Goal: Task Accomplishment & Management: Use online tool/utility

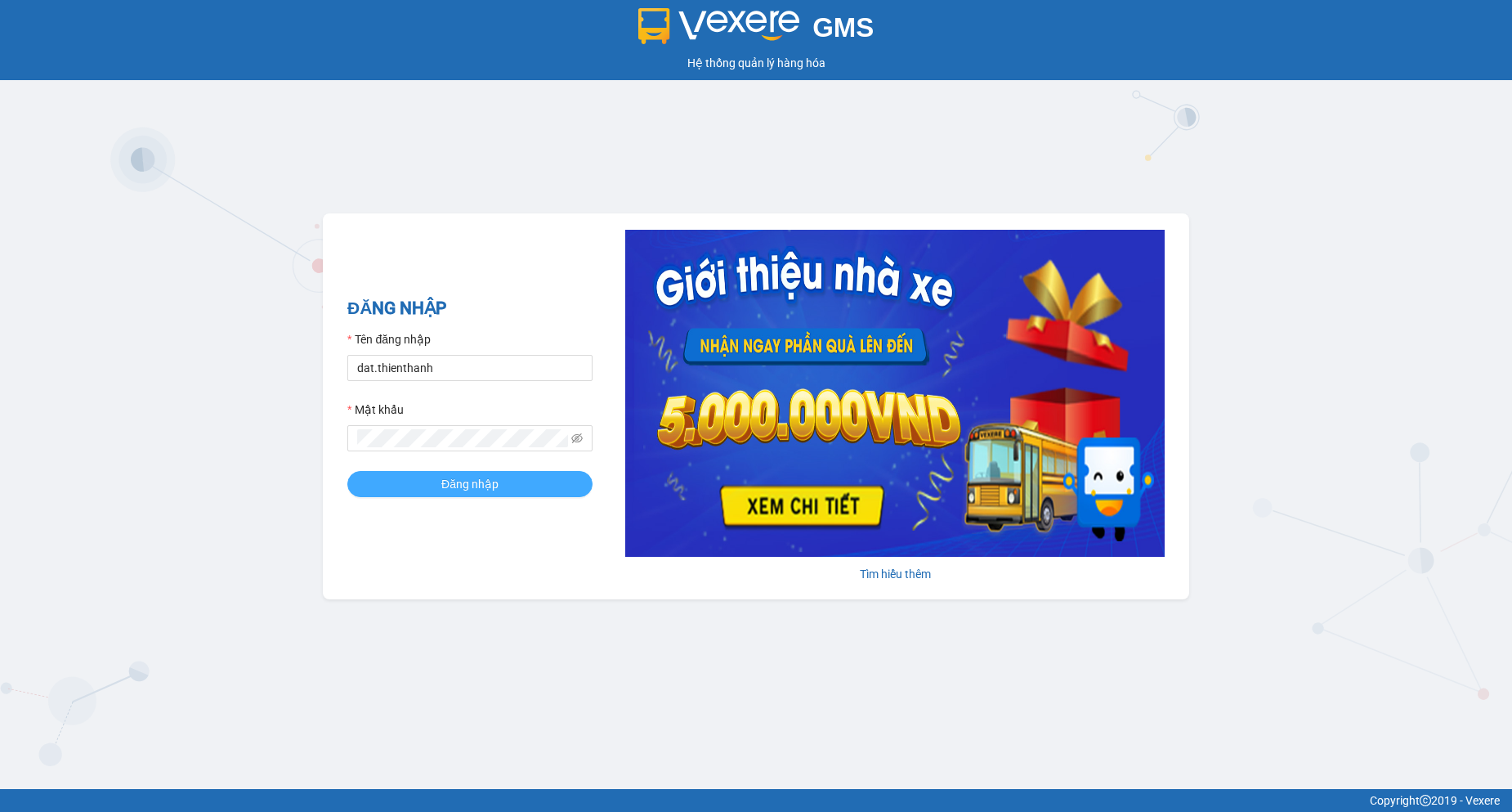
click at [492, 476] on span "Đăng nhập" at bounding box center [470, 483] width 57 height 18
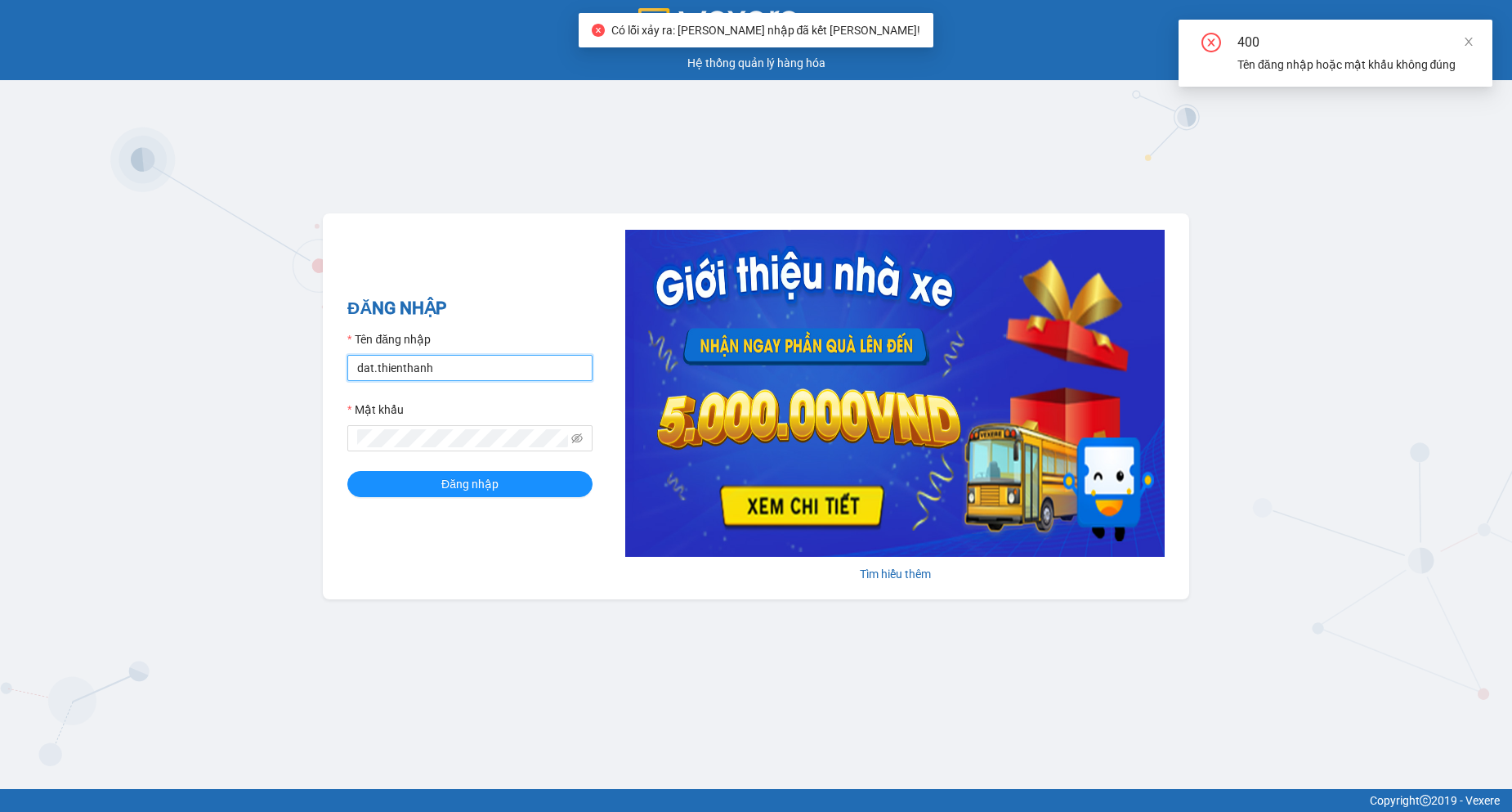
click at [504, 369] on input "dat.thienthanh" at bounding box center [470, 368] width 245 height 26
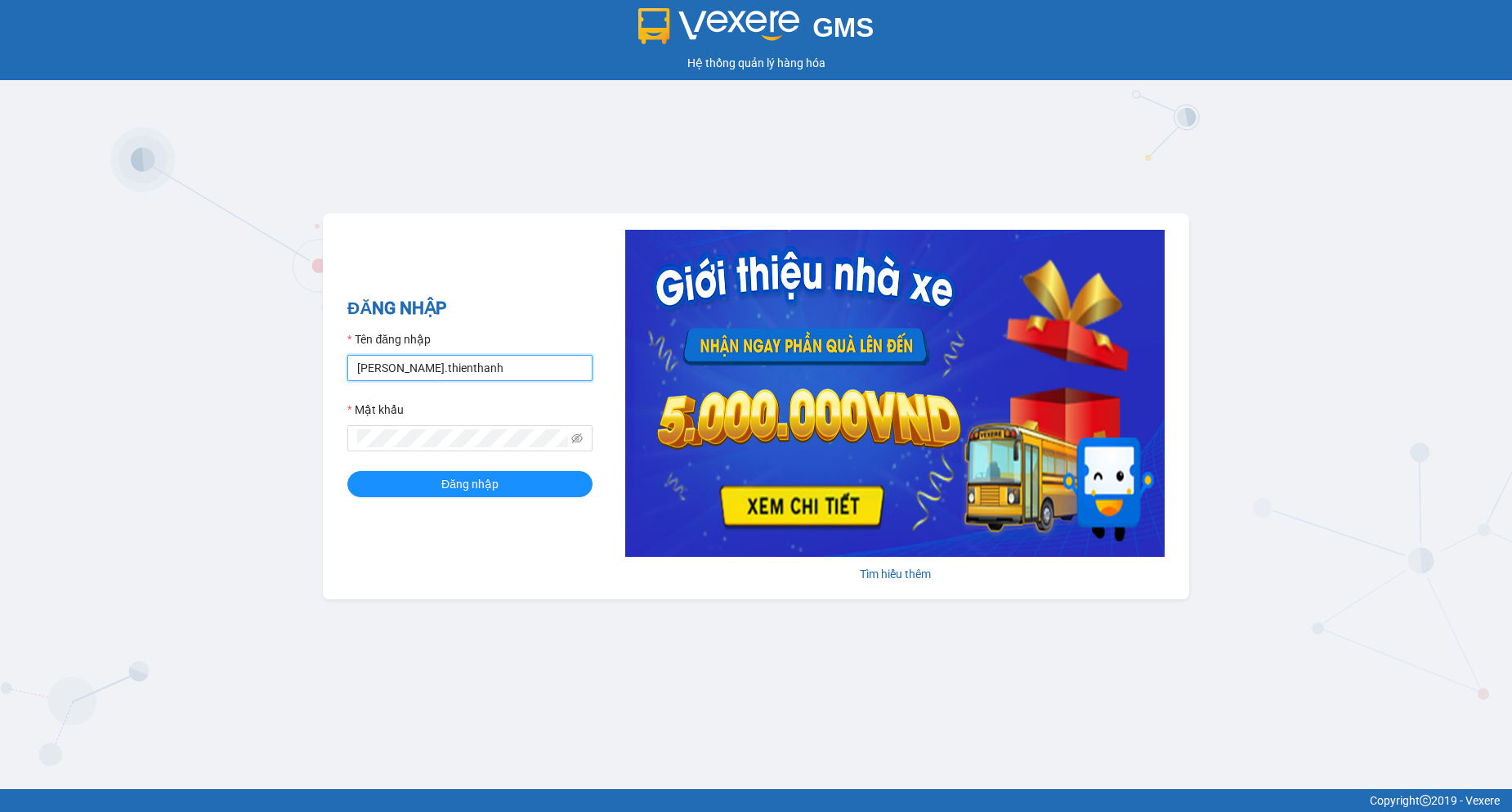
type input "[PERSON_NAME].thienthanh"
click at [347, 471] on button "Đăng nhập" at bounding box center [470, 484] width 245 height 26
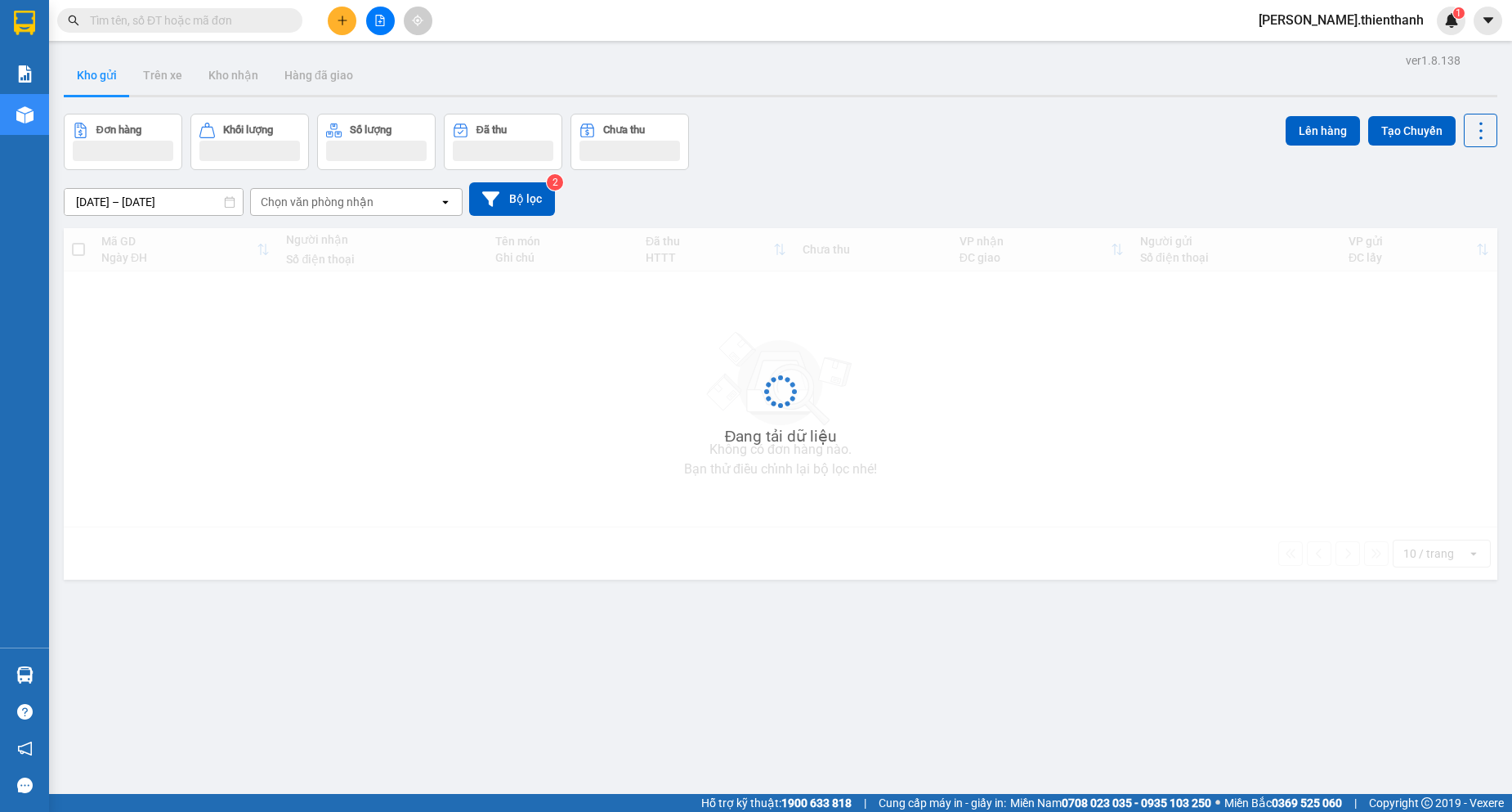
click at [208, 21] on input "text" at bounding box center [185, 20] width 193 height 18
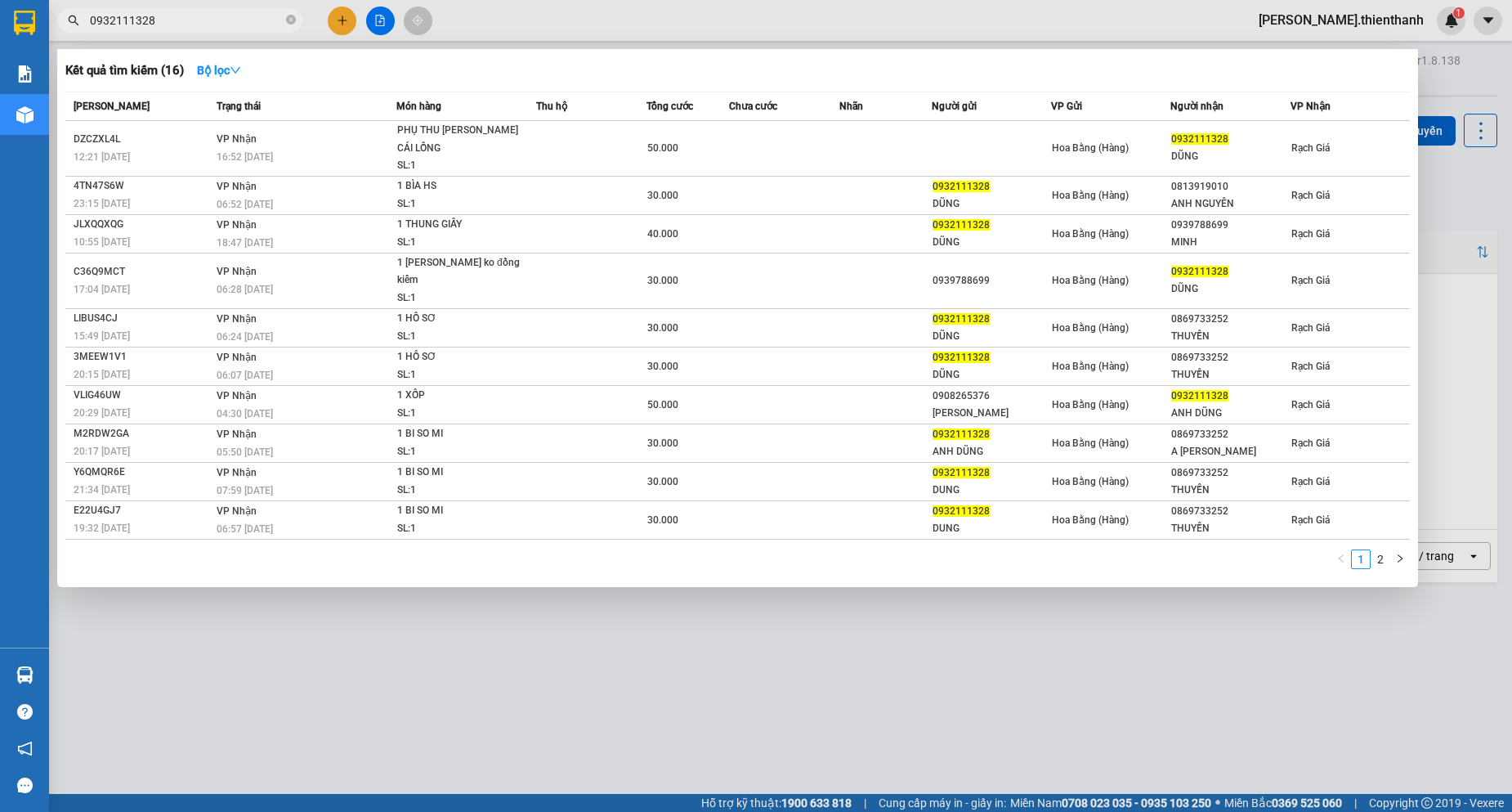
type input "0932111328"
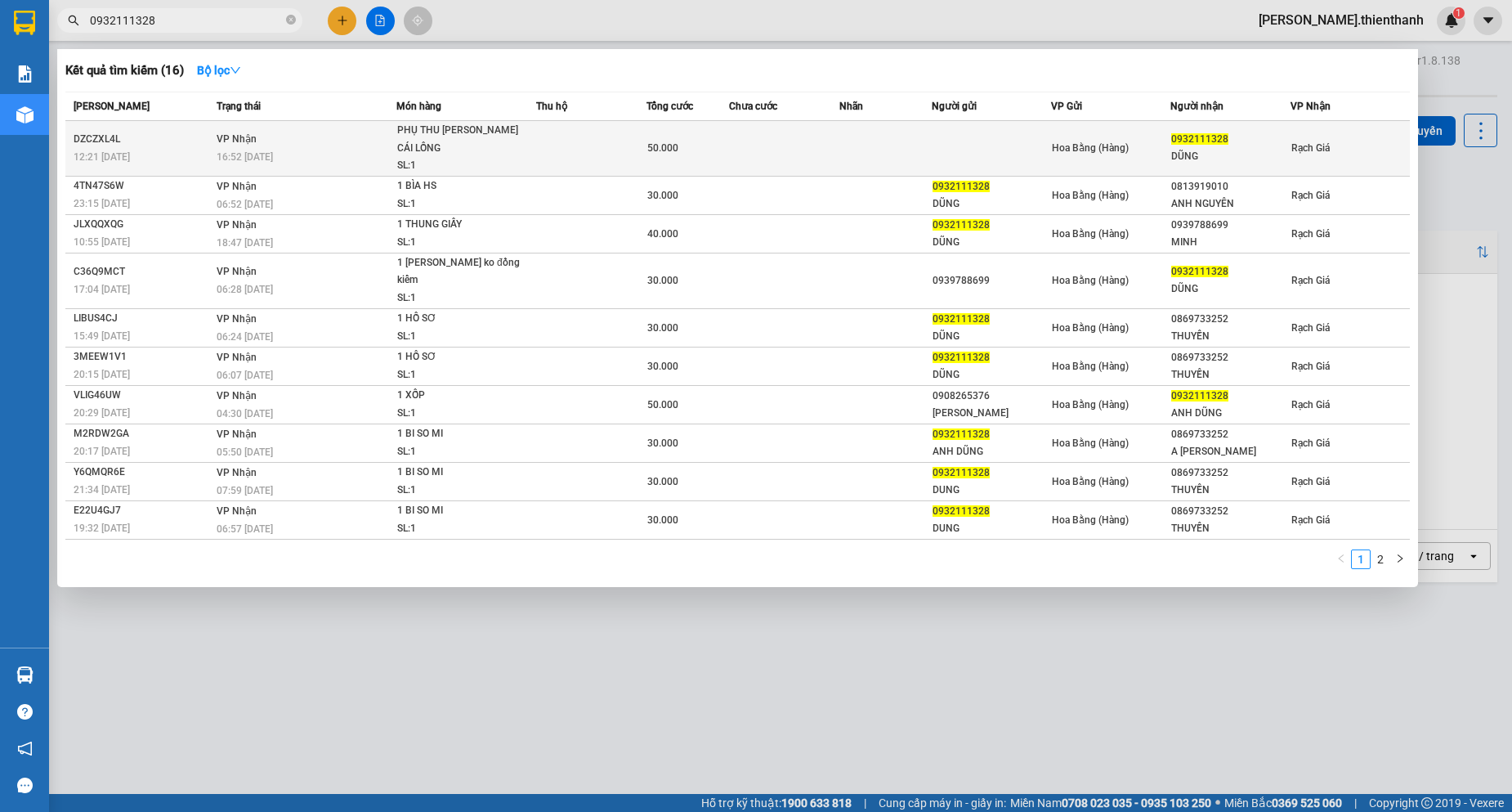
click at [848, 146] on td at bounding box center [886, 148] width 92 height 56
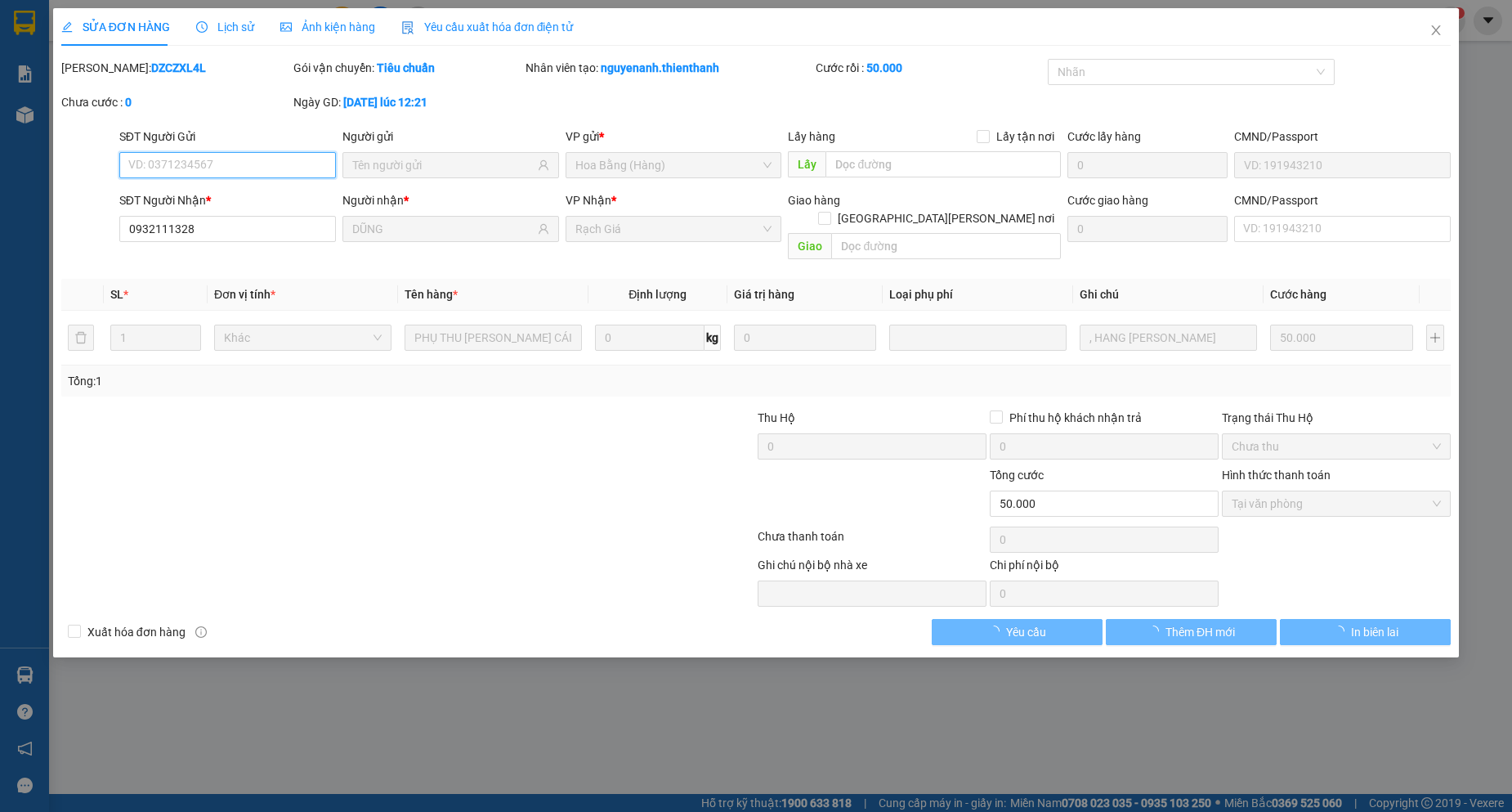
type input "0932111328"
type input "DŨNG"
type input "50.000"
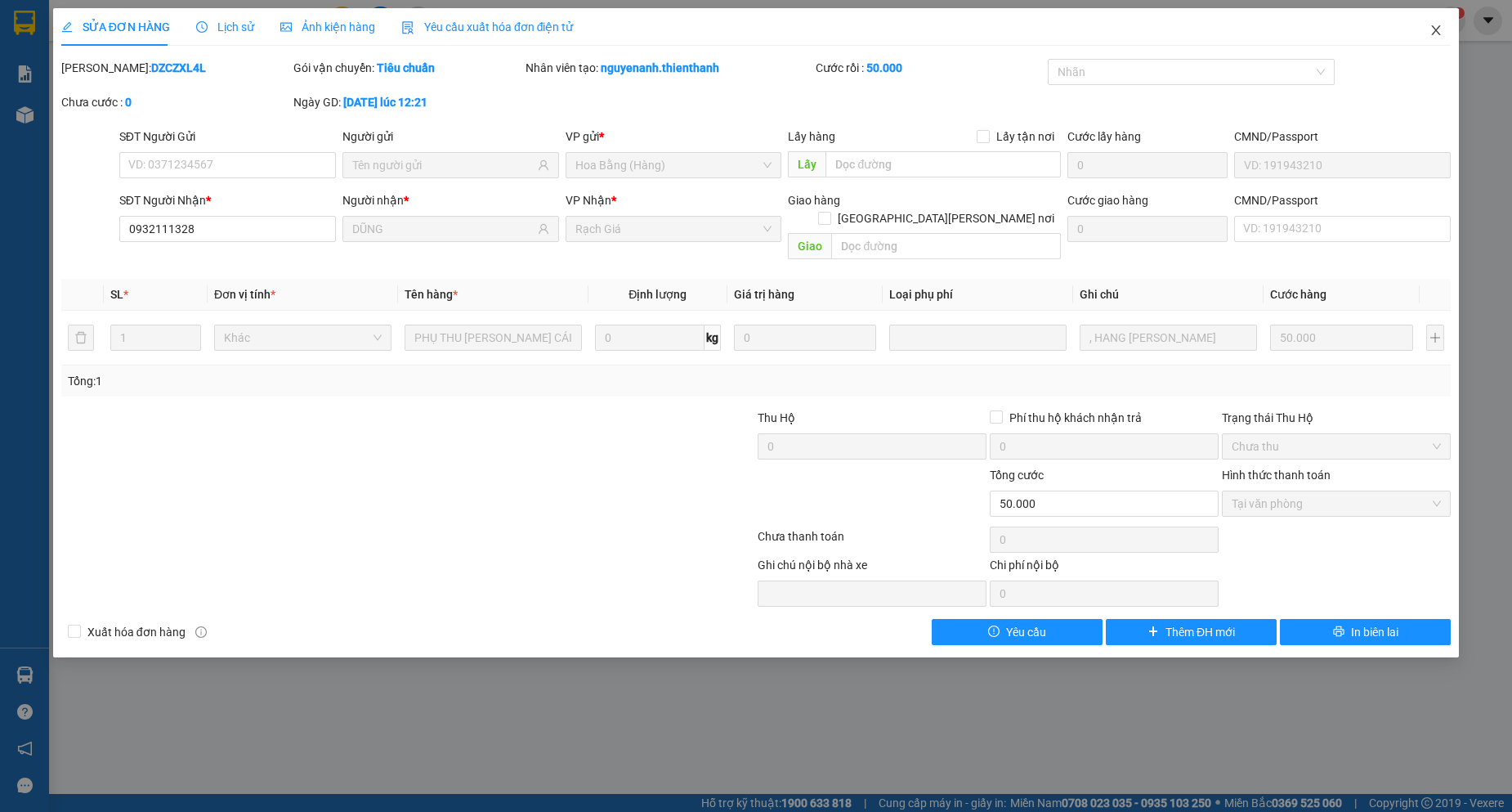
click at [1431, 33] on icon "close" at bounding box center [1436, 30] width 13 height 13
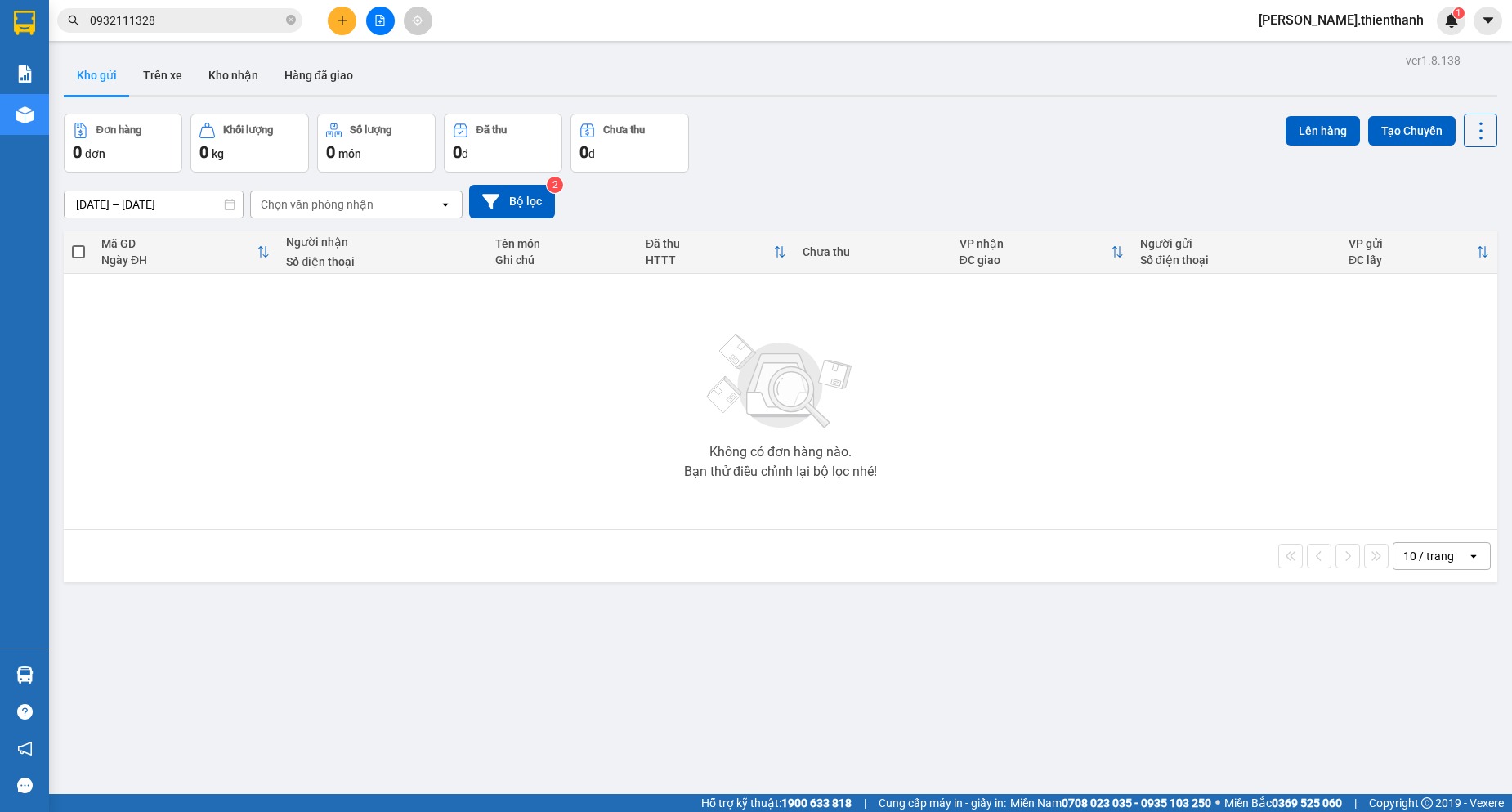
click at [217, 17] on input "0932111328" at bounding box center [185, 20] width 193 height 18
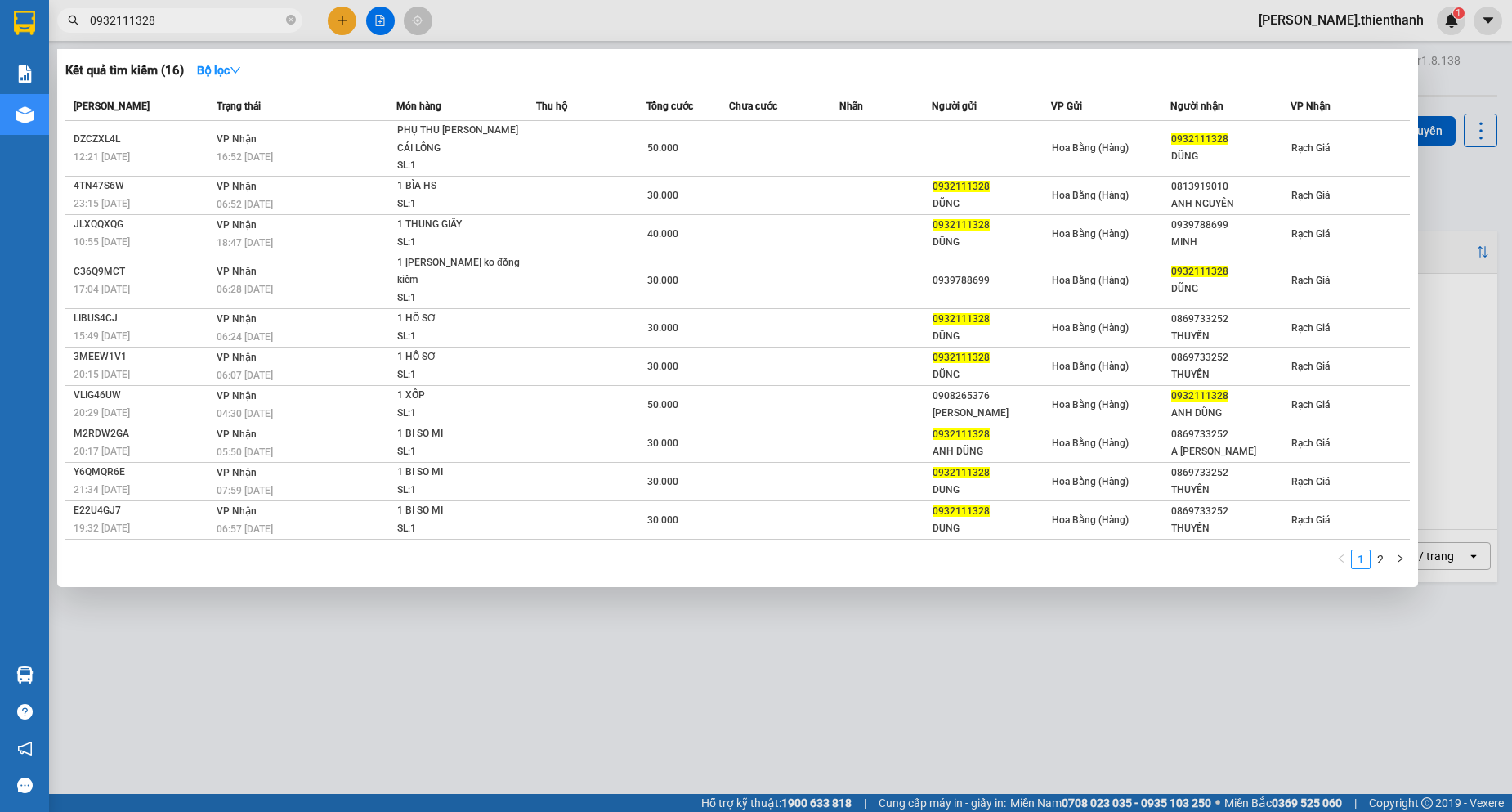
click at [1047, 44] on div at bounding box center [756, 406] width 1512 height 812
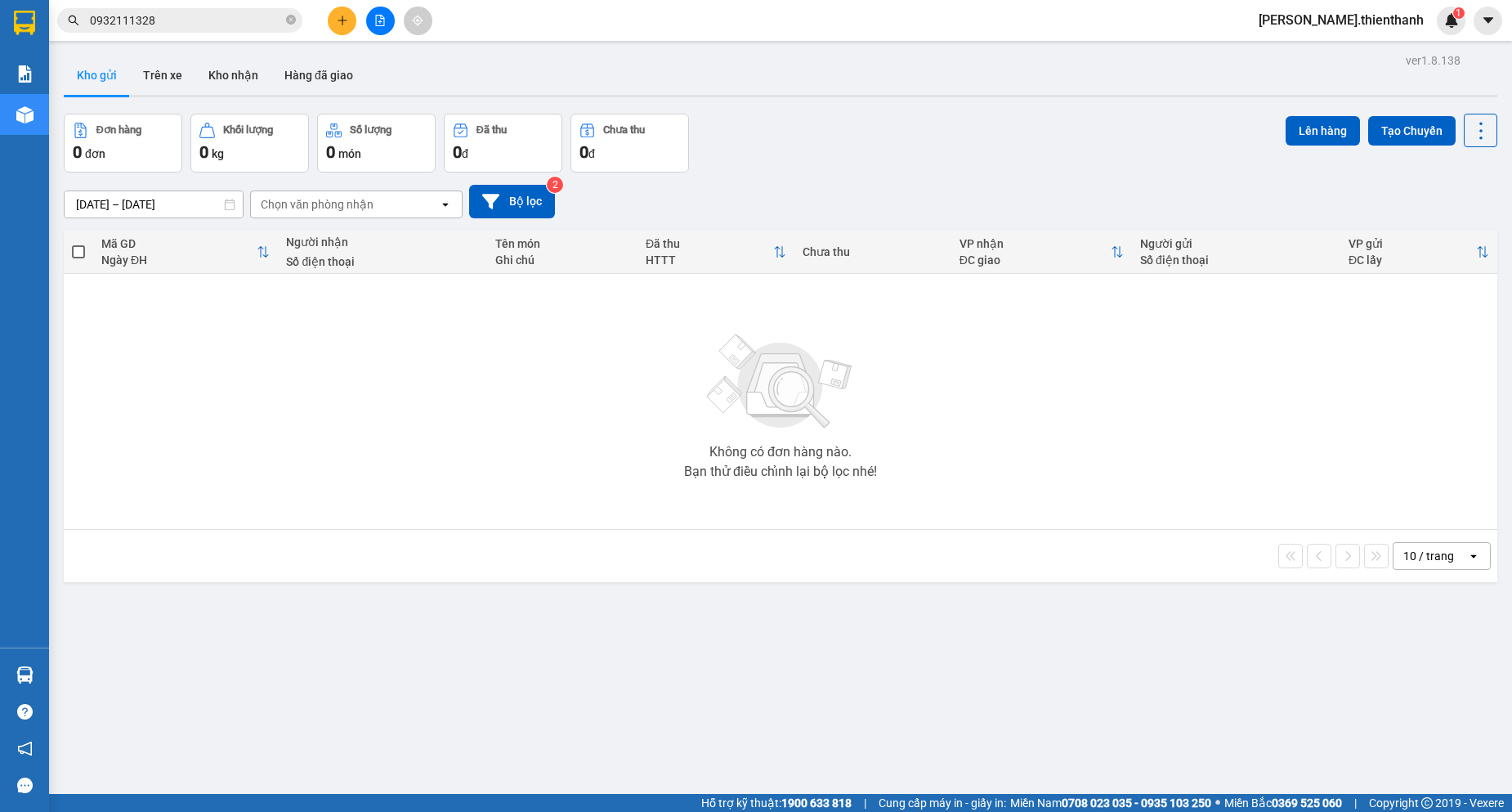
drag, startPoint x: 510, startPoint y: 57, endPoint x: 277, endPoint y: 43, distance: 233.4
click at [507, 57] on div "Kho gửi Trên xe Kho nhận Hàng đã giao" at bounding box center [780, 77] width 1434 height 43
click at [217, 25] on input "0932111328" at bounding box center [185, 20] width 193 height 18
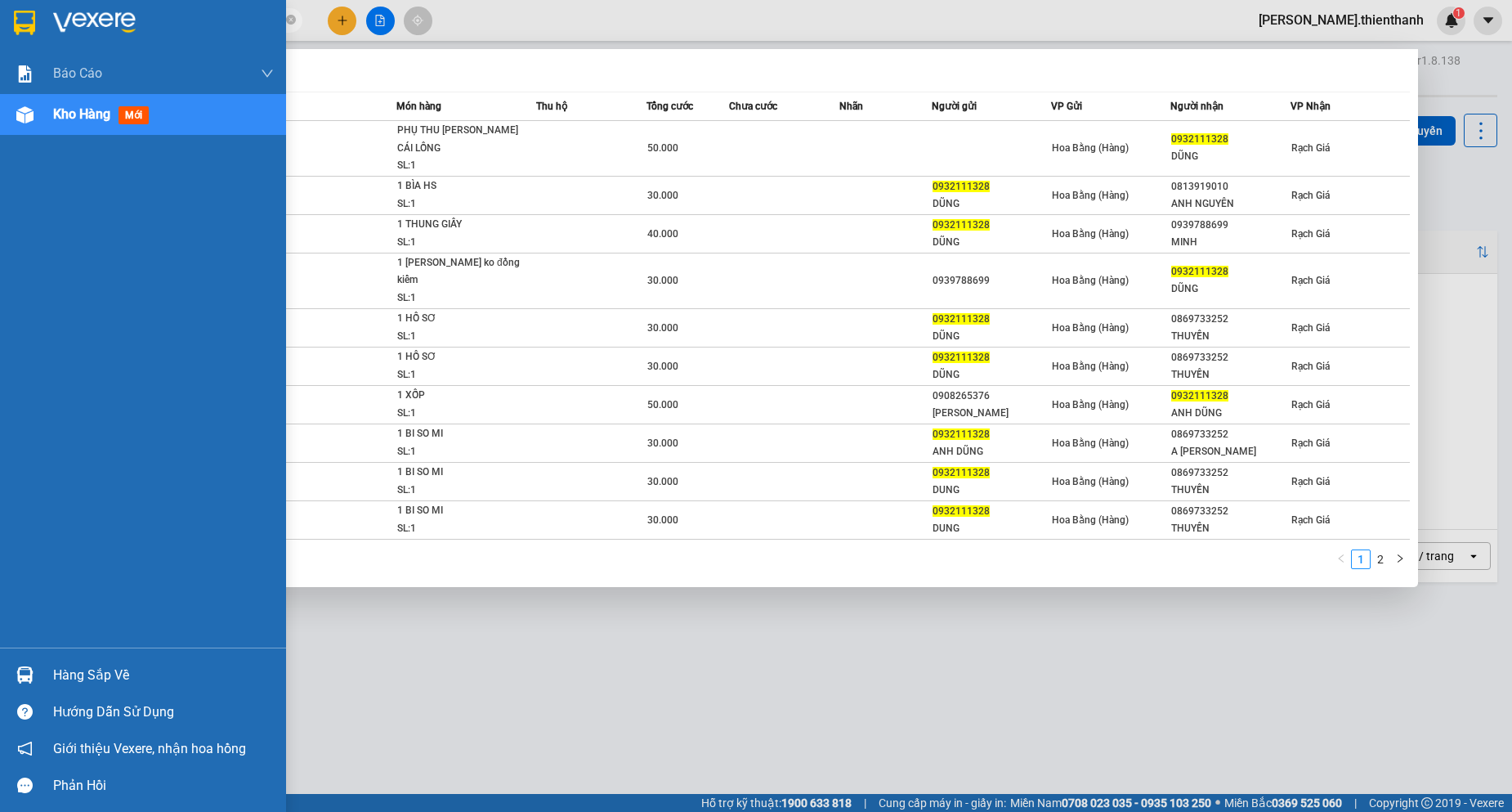
click at [84, 123] on div "Kho hàng mới" at bounding box center [104, 114] width 103 height 21
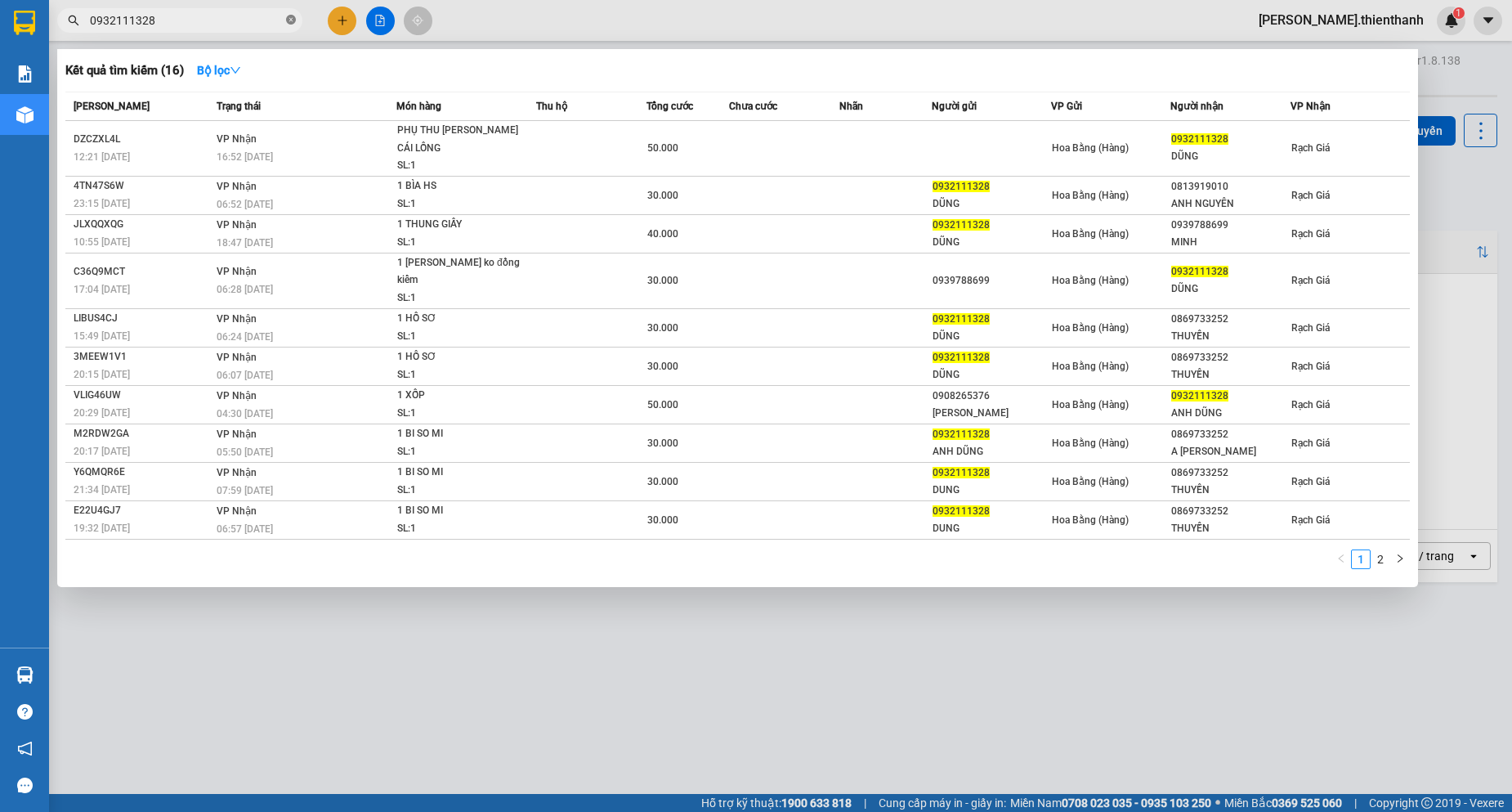
click at [292, 22] on icon "close-circle" at bounding box center [291, 20] width 9 height 9
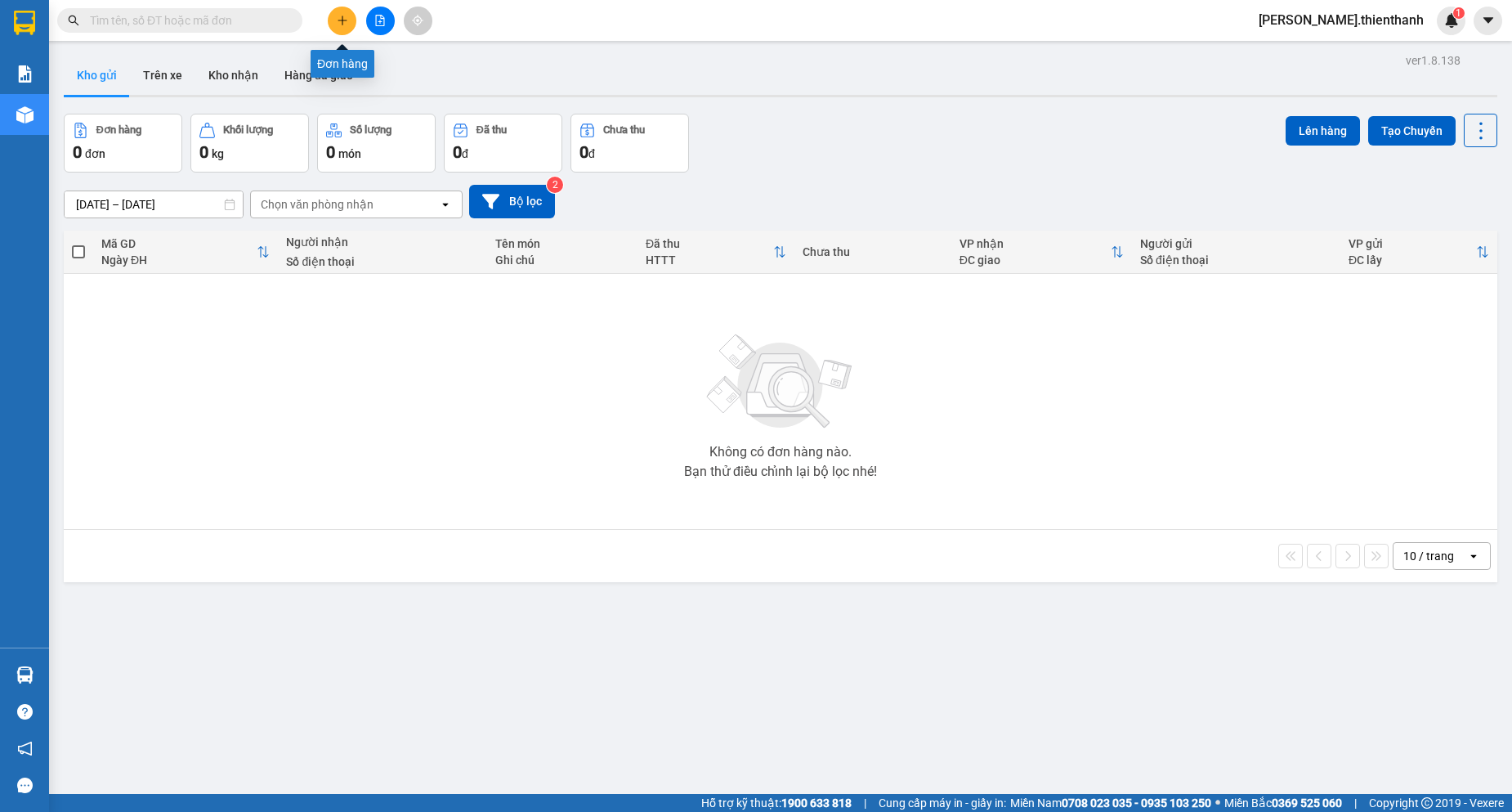
click at [338, 16] on icon "plus" at bounding box center [343, 21] width 11 height 11
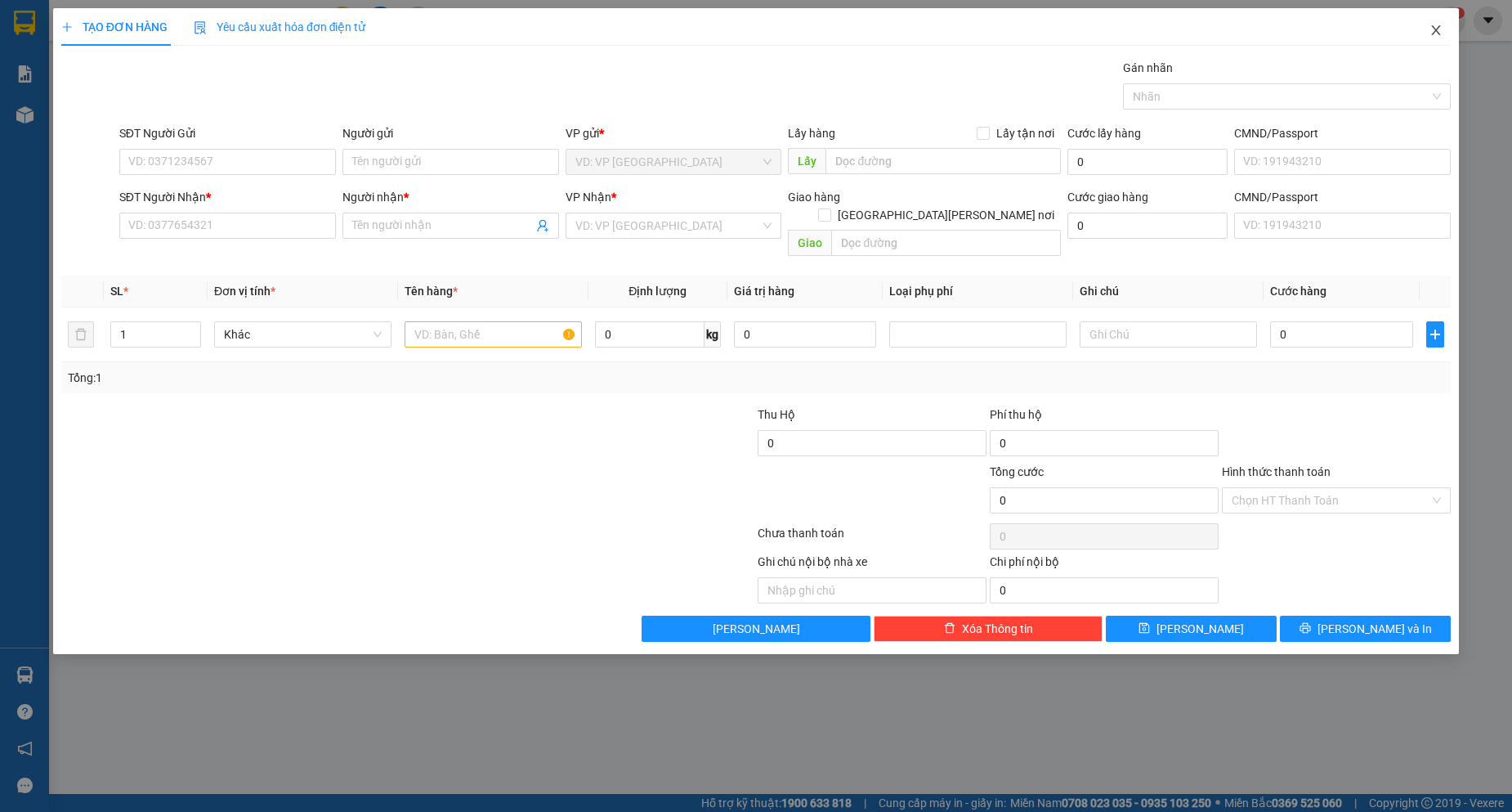
click at [1444, 28] on span "Close" at bounding box center [1436, 31] width 46 height 46
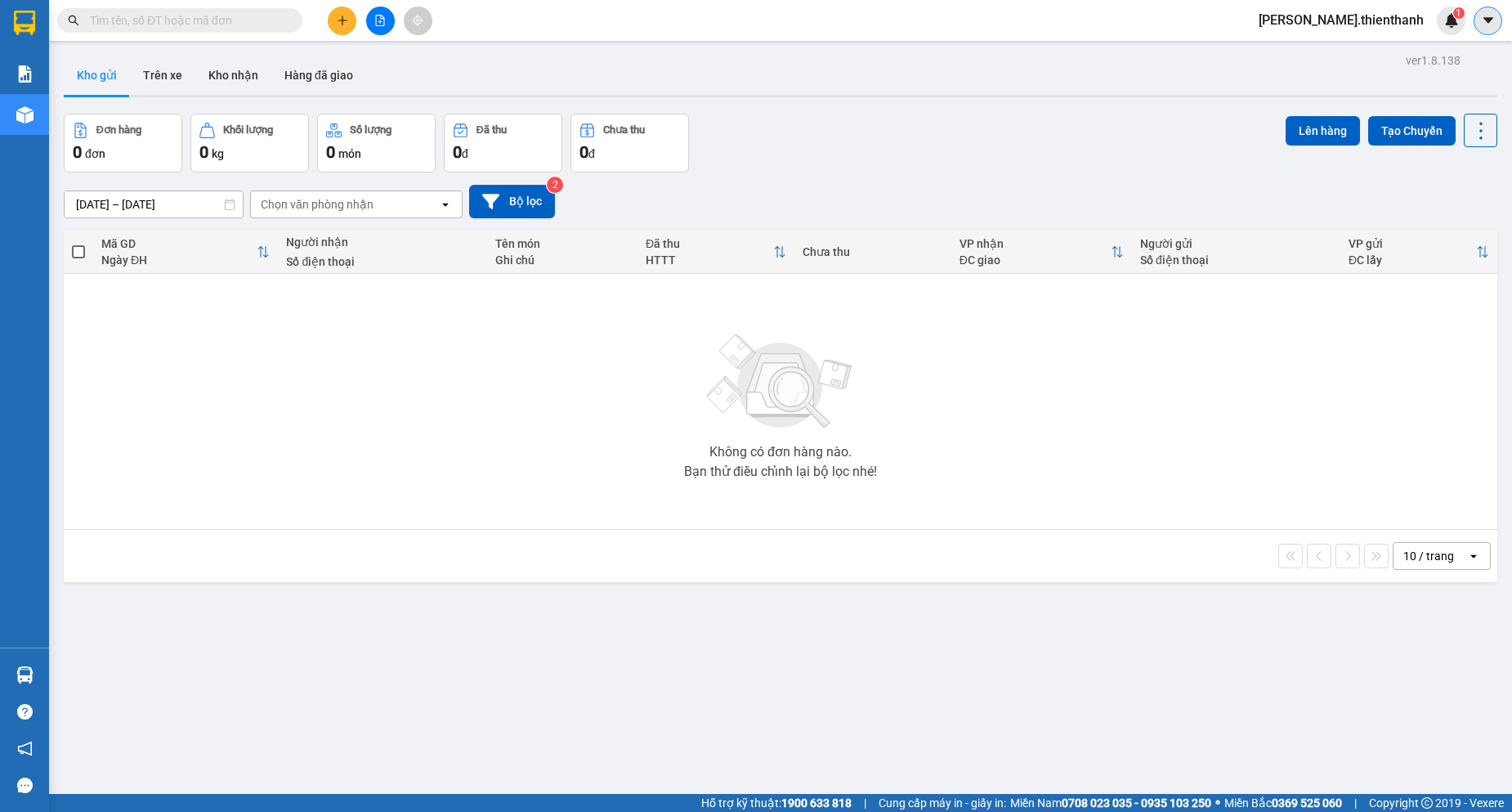
click at [1488, 19] on icon "caret-down" at bounding box center [1488, 20] width 9 height 6
click at [168, 79] on button "Trên xe" at bounding box center [162, 75] width 65 height 40
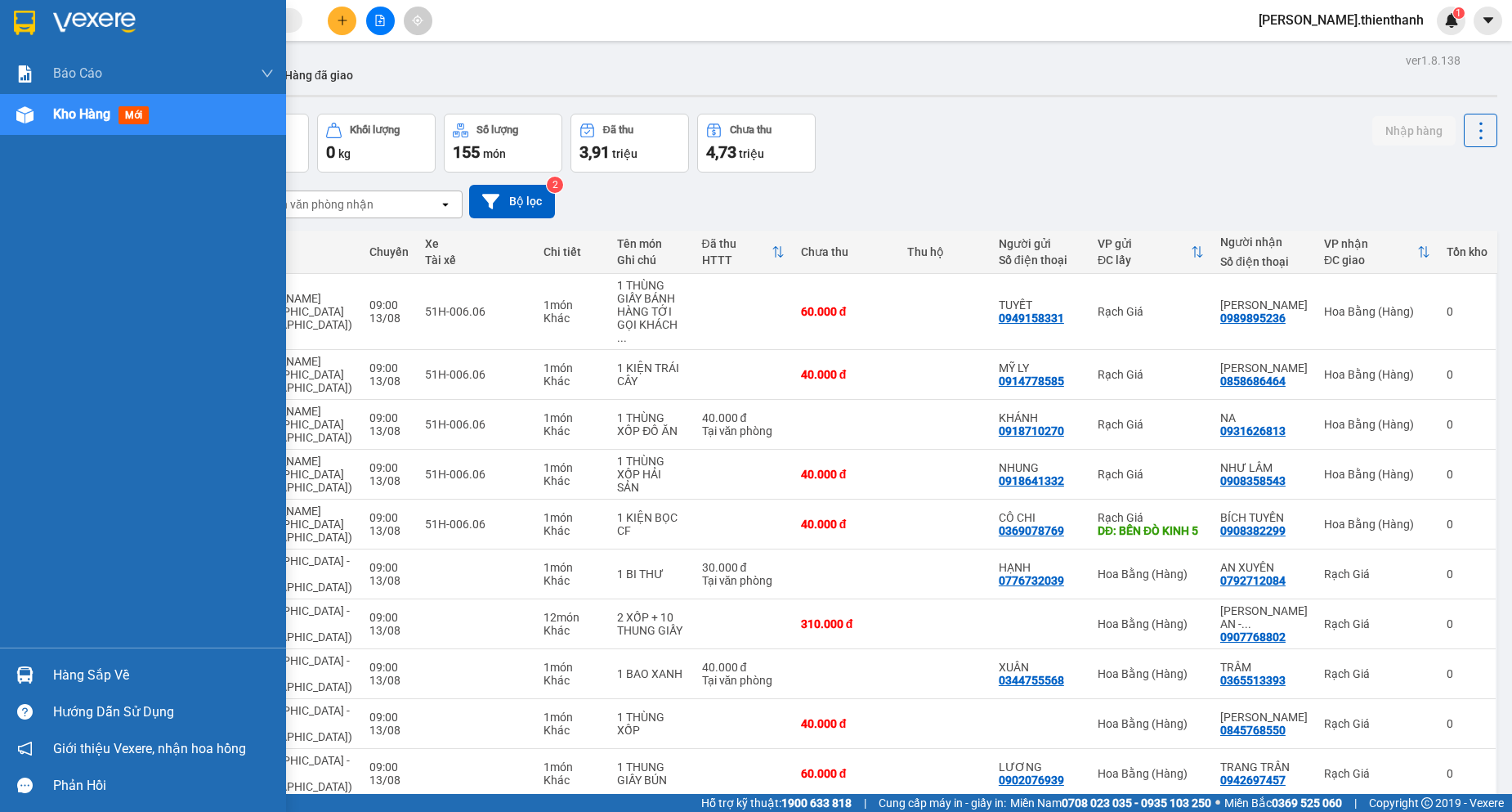
click at [61, 17] on img at bounding box center [94, 23] width 83 height 24
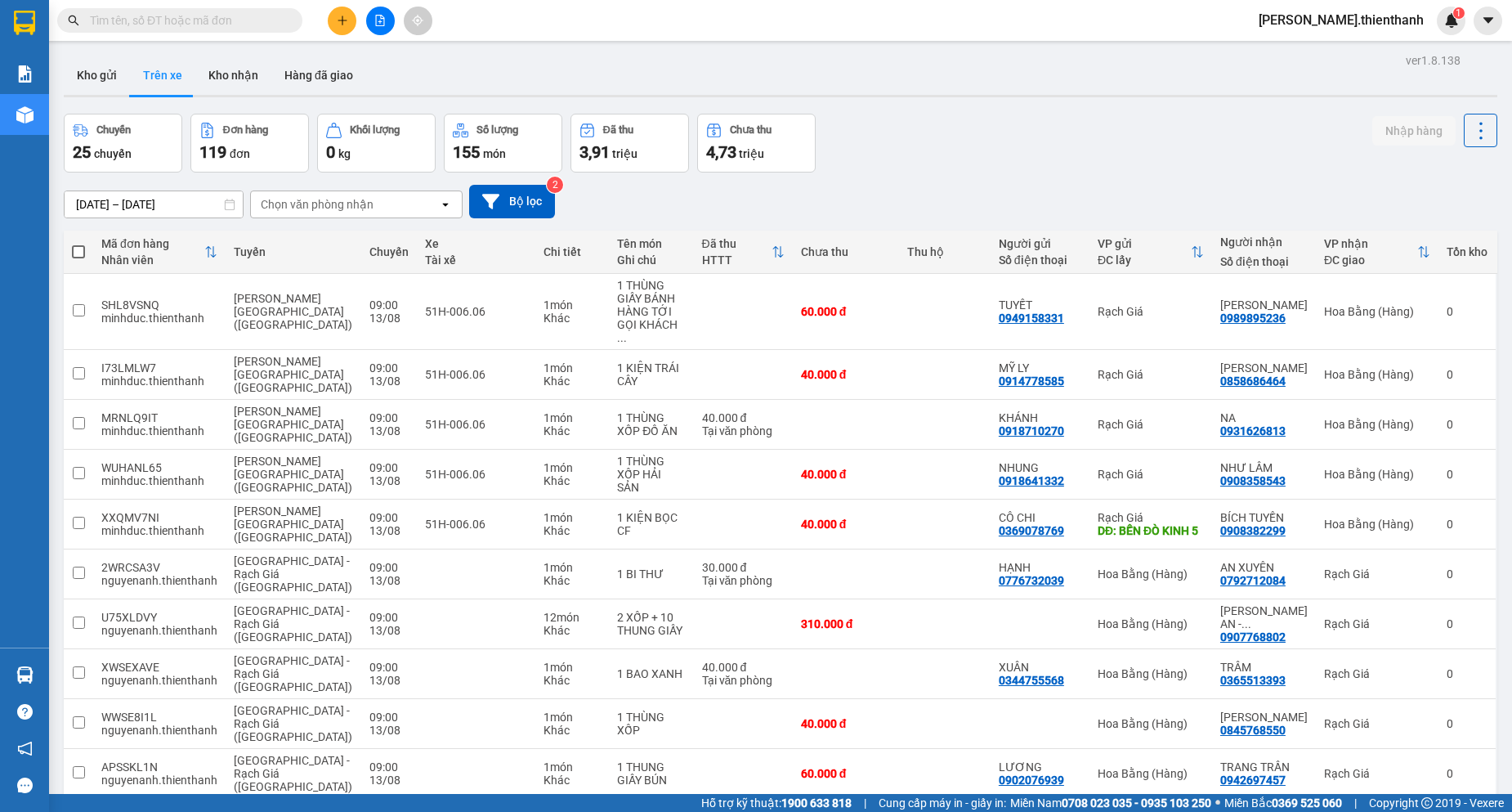
scroll to position [75, 0]
